Goal: Obtain resource: Download file/media

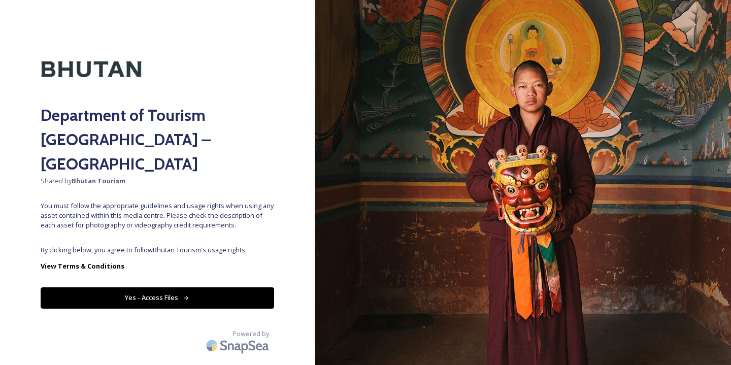
click at [172, 287] on button "Yes - Access Files" at bounding box center [157, 297] width 233 height 21
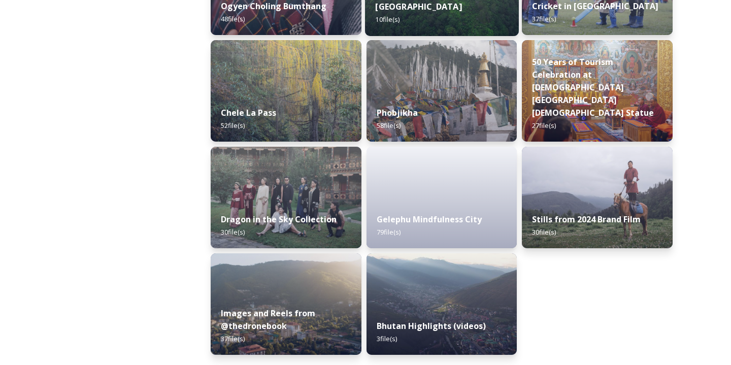
scroll to position [1721, 0]
click at [405, 221] on strong "Gelephu Mindfulness City" at bounding box center [428, 219] width 107 height 11
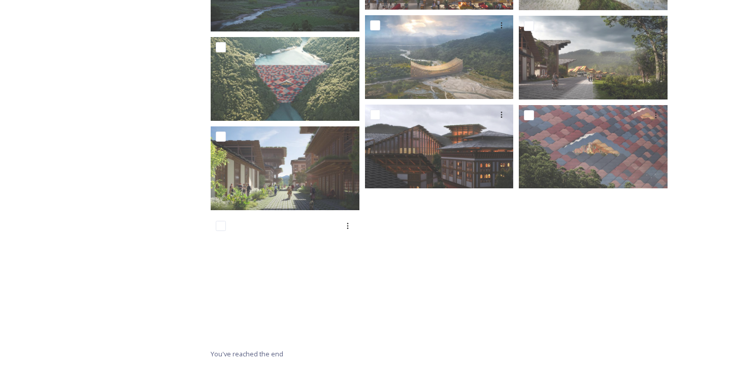
scroll to position [2318, 0]
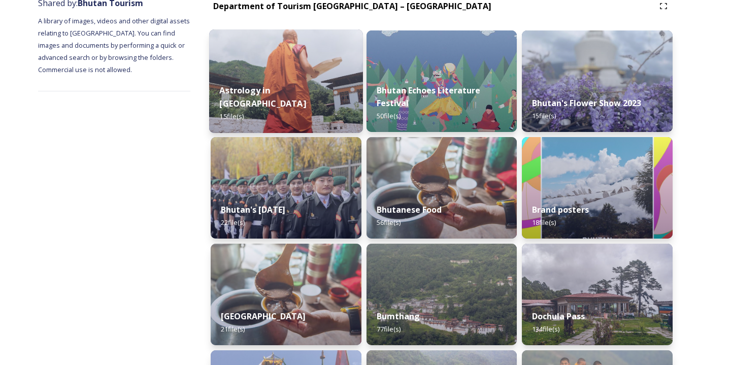
scroll to position [133, 0]
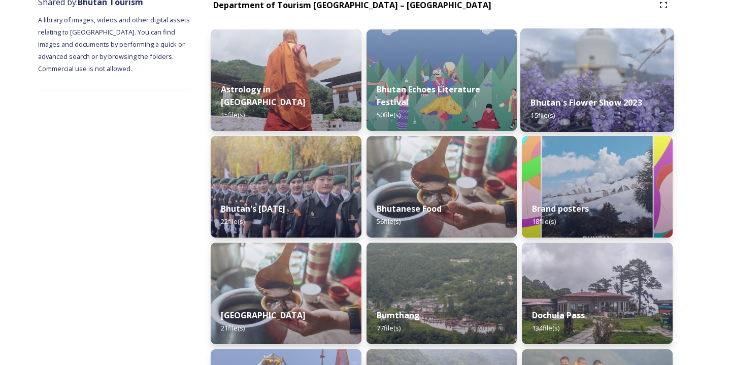
click at [594, 97] on strong "Bhutan's Flower Show 2023" at bounding box center [586, 102] width 111 height 11
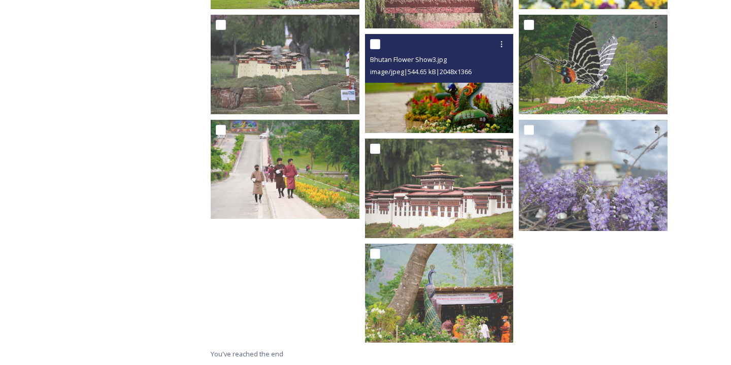
scroll to position [492, 0]
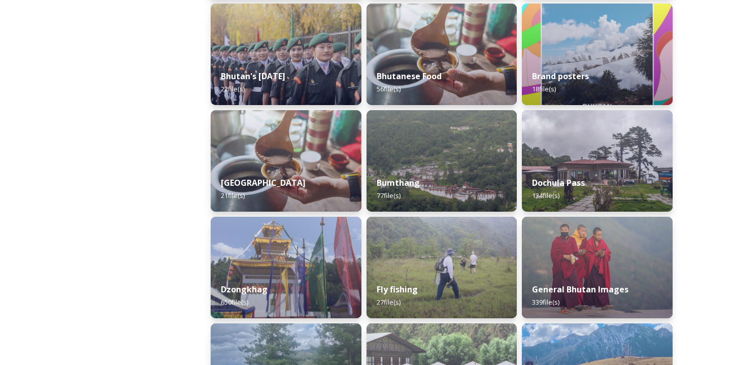
scroll to position [266, 0]
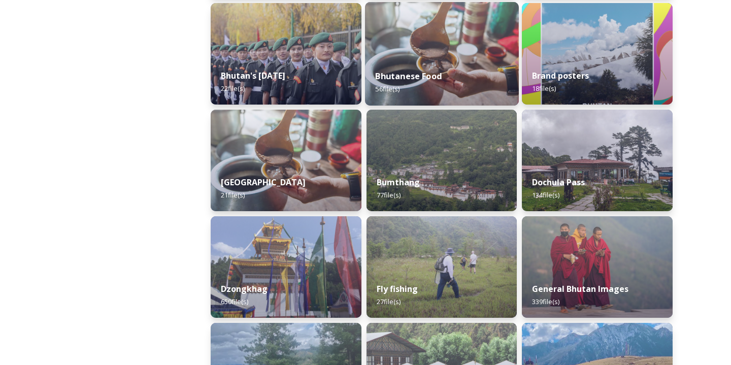
click at [415, 75] on strong "Bhutanese Food" at bounding box center [408, 76] width 66 height 11
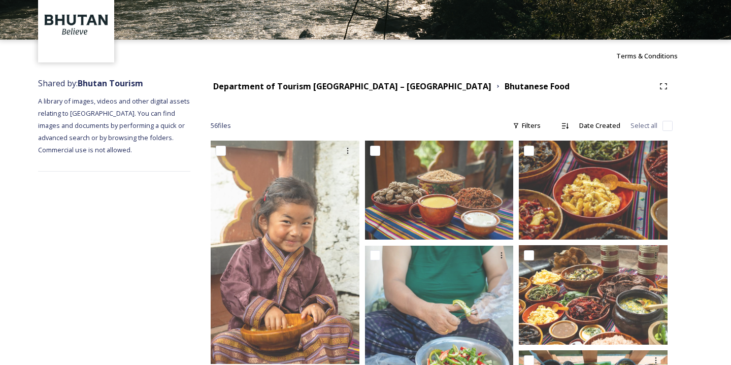
scroll to position [93, 0]
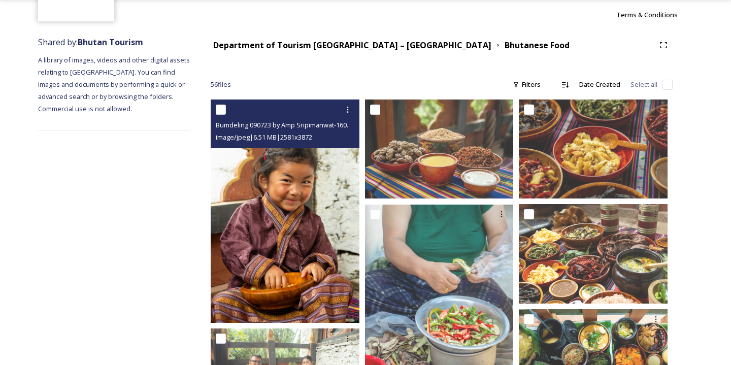
click at [281, 186] on img at bounding box center [285, 210] width 149 height 223
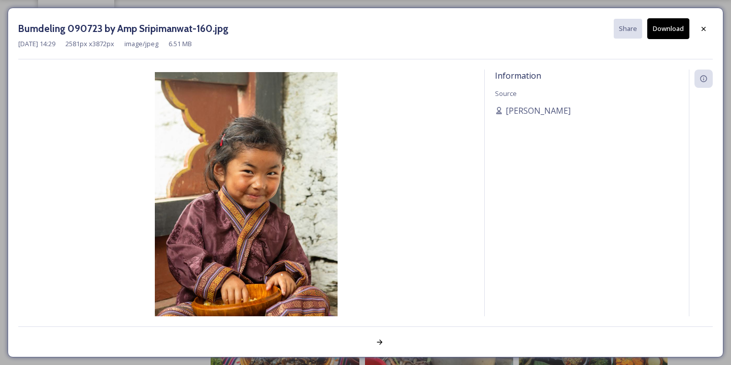
click at [281, 186] on img at bounding box center [246, 208] width 456 height 273
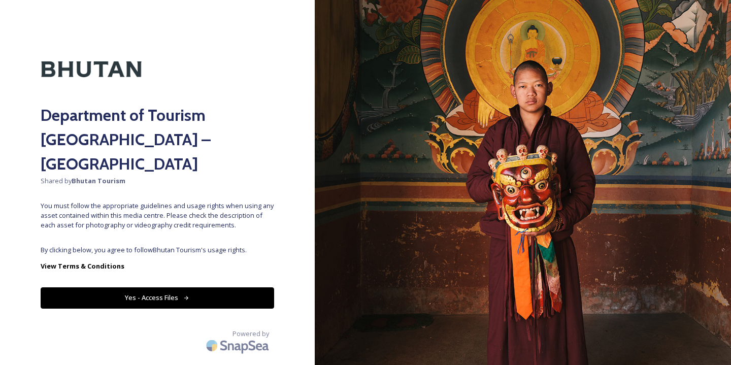
click at [165, 287] on button "Yes - Access Files" at bounding box center [157, 297] width 233 height 21
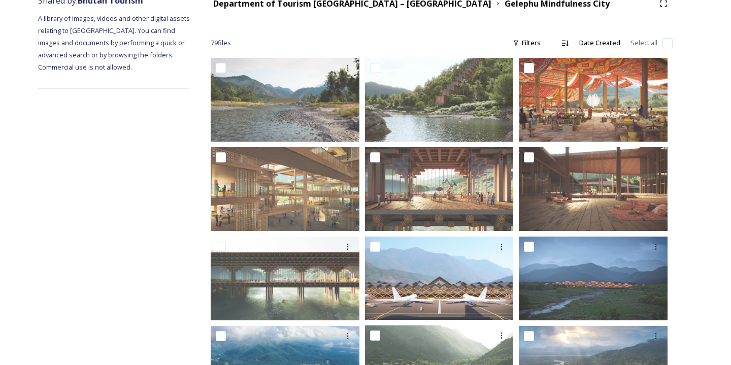
scroll to position [135, 0]
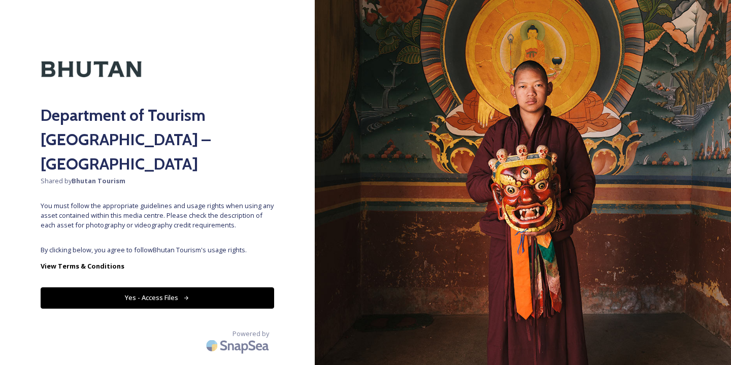
click at [213, 287] on button "Yes - Access Files" at bounding box center [157, 297] width 233 height 21
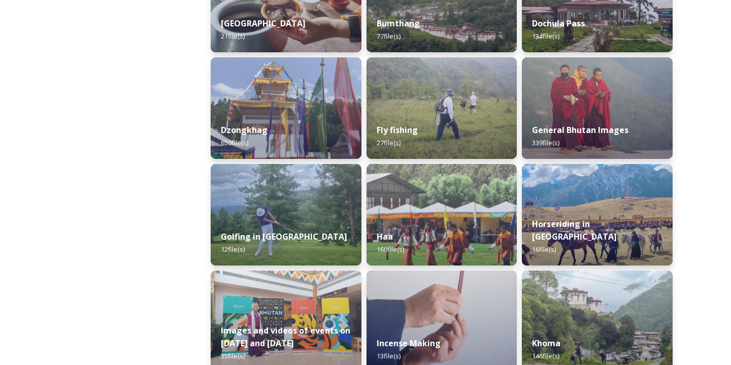
scroll to position [430, 0]
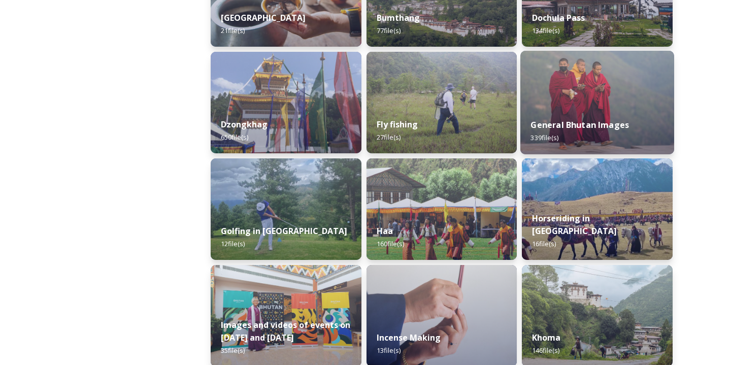
click at [598, 126] on strong "General Bhutan Images" at bounding box center [580, 124] width 98 height 11
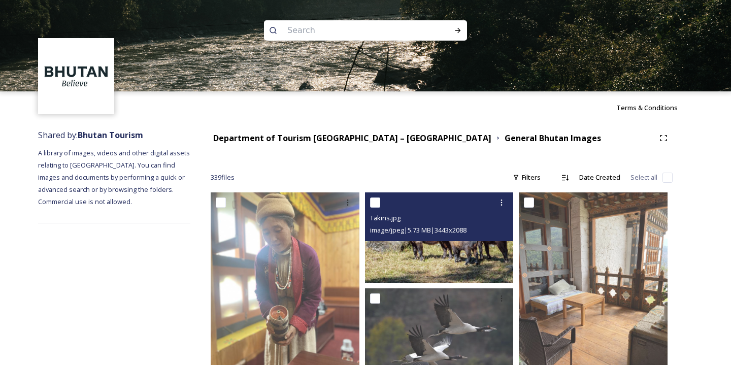
click at [413, 265] on img at bounding box center [439, 237] width 149 height 90
